Goal: Information Seeking & Learning: Learn about a topic

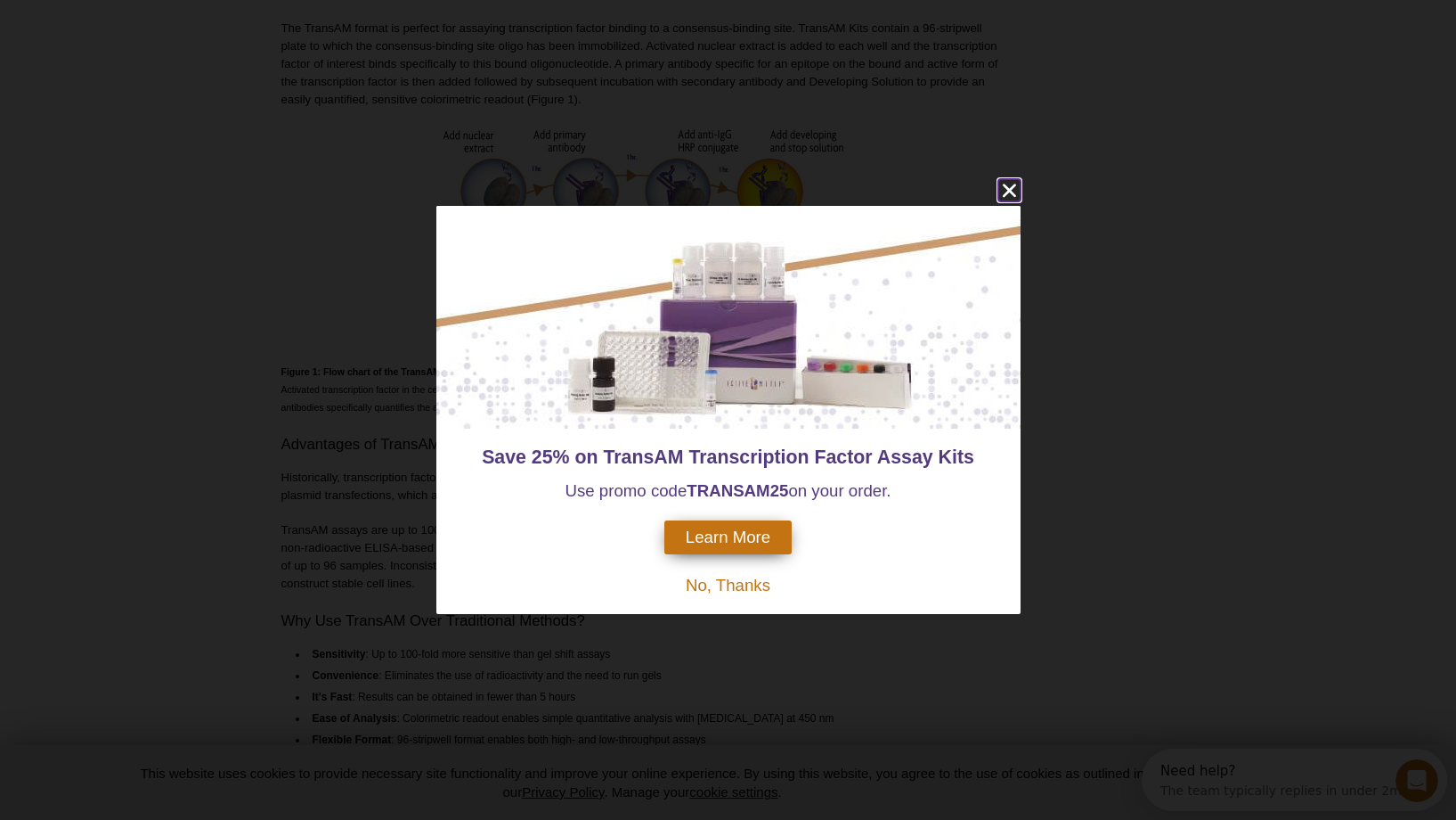
click at [1014, 194] on icon "close" at bounding box center [1008, 189] width 14 height 14
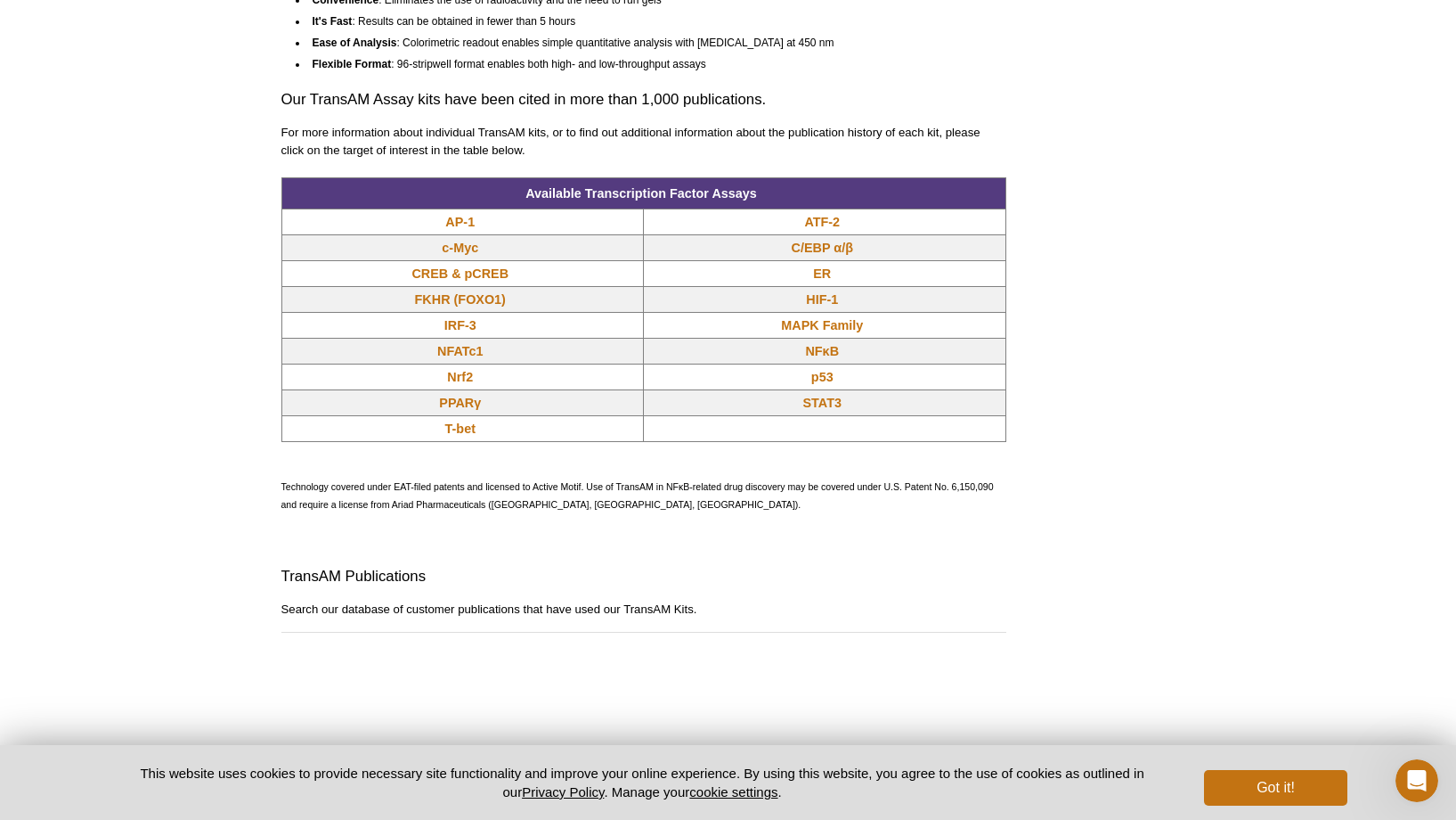
scroll to position [1456, 0]
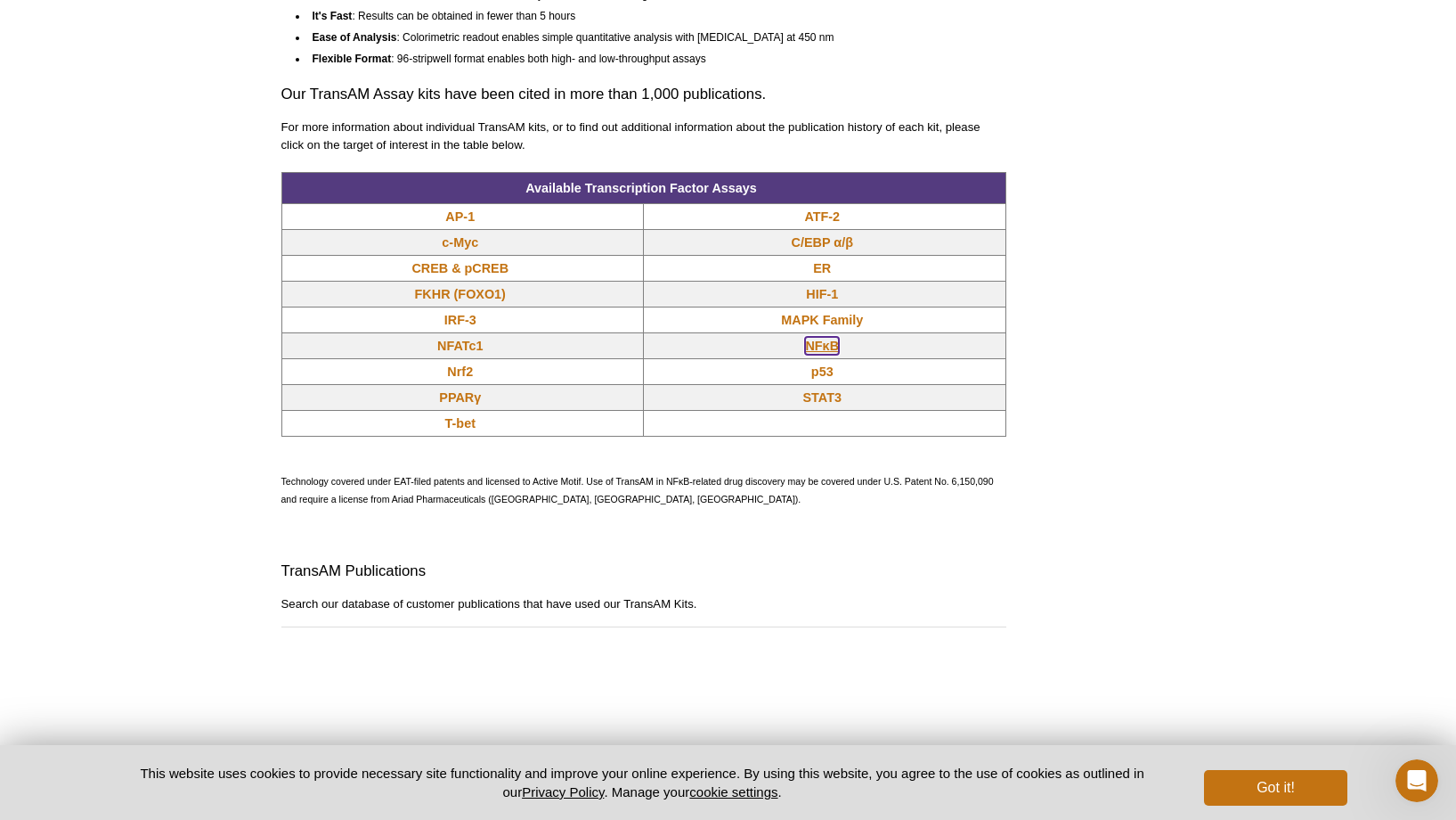
click at [833, 355] on link "NFκB" at bounding box center [822, 346] width 34 height 18
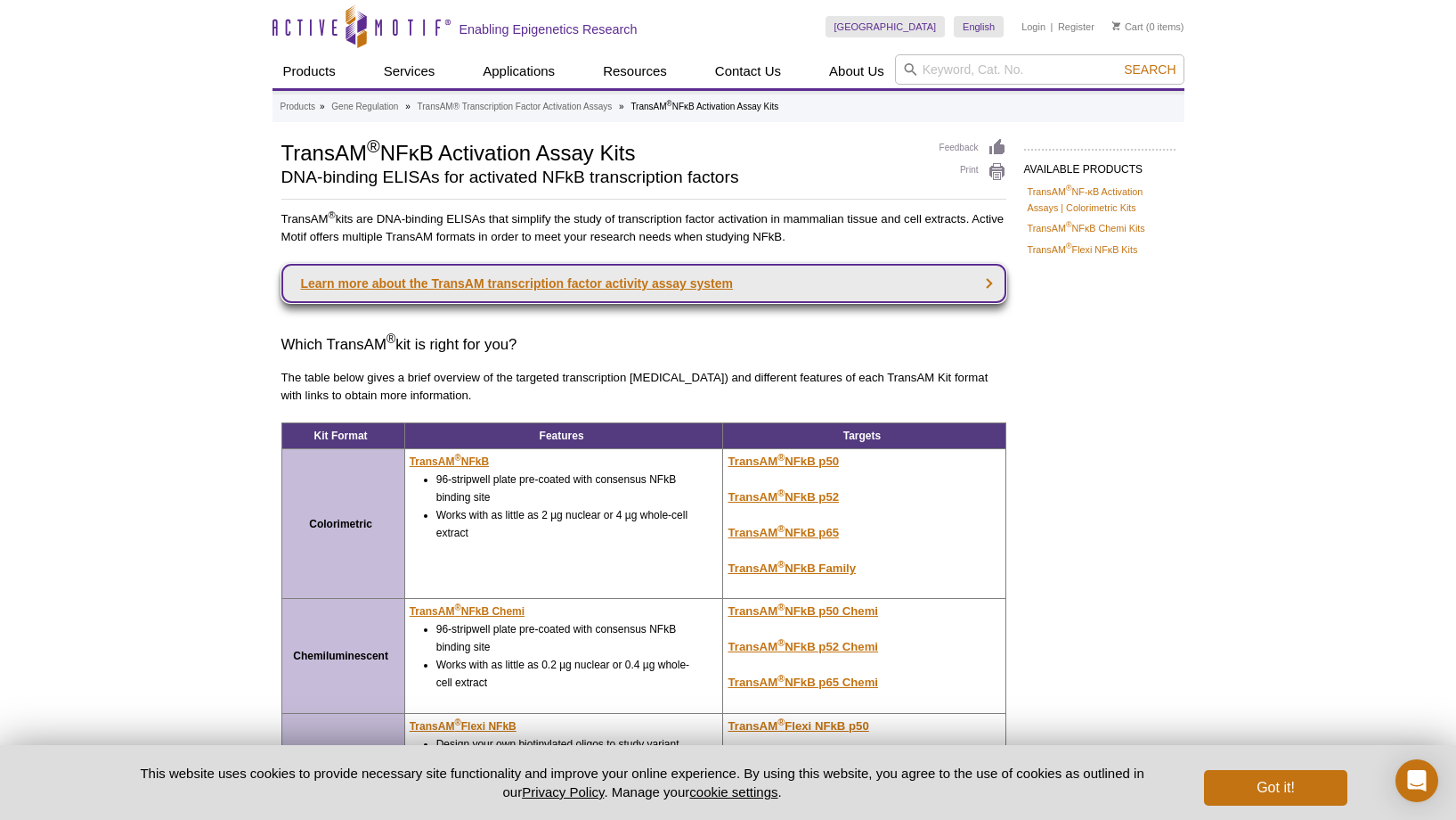
click at [370, 279] on link "Learn more about the TransAM transcription factor activity assay system" at bounding box center [644, 282] width 725 height 39
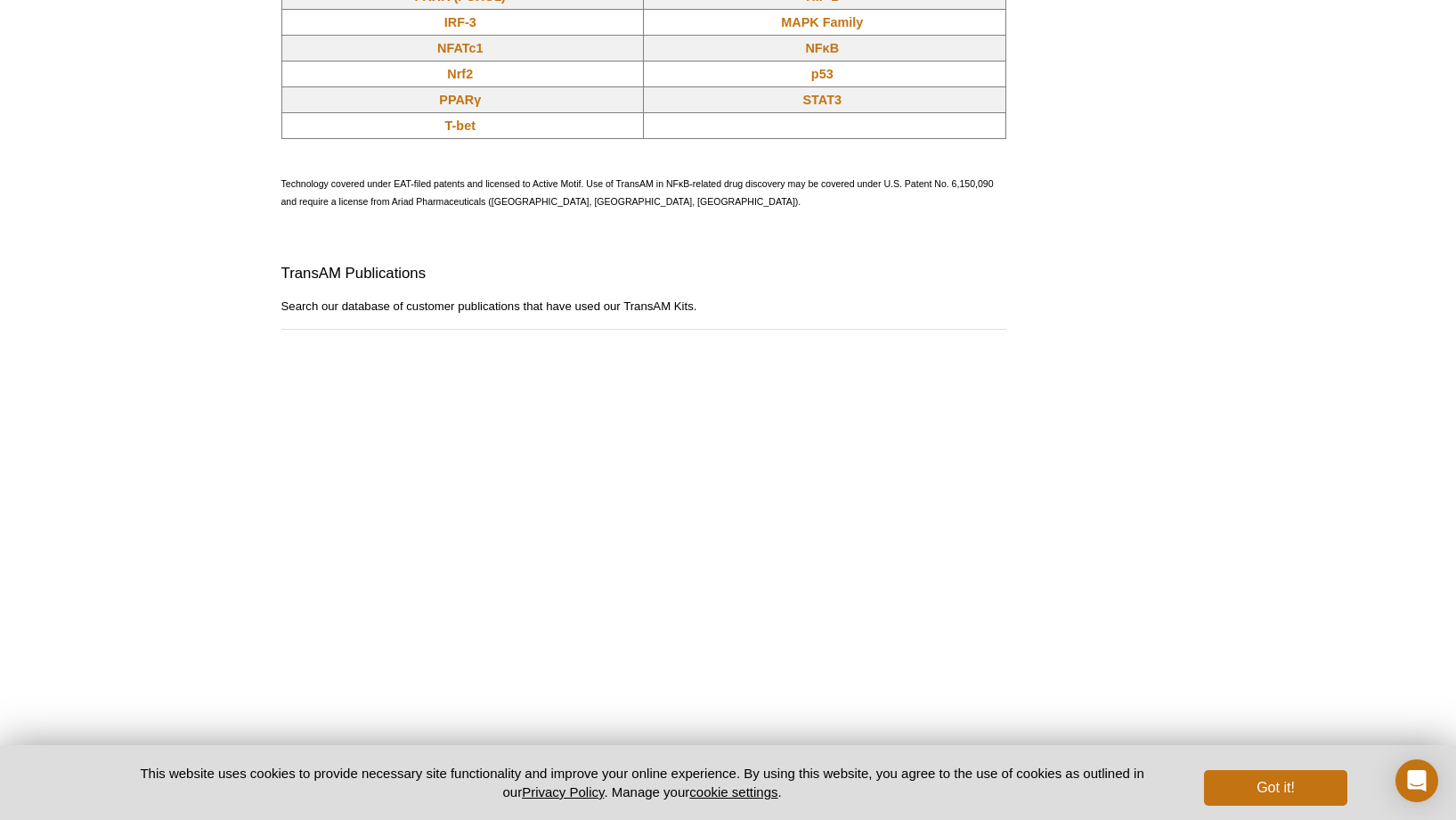
scroll to position [1779, 0]
